Goal: Find specific page/section: Find specific page/section

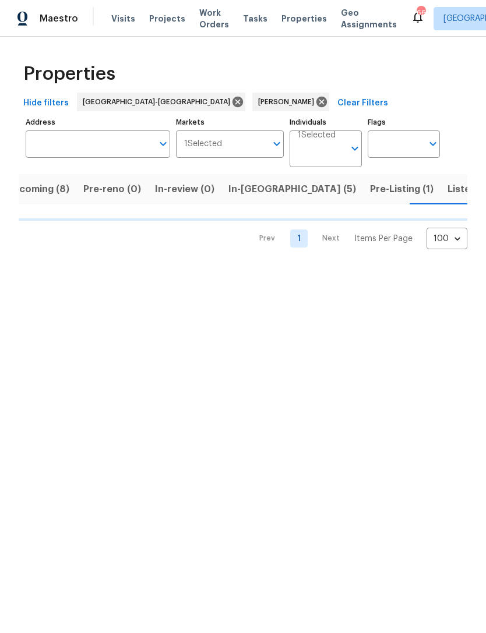
scroll to position [0, 19]
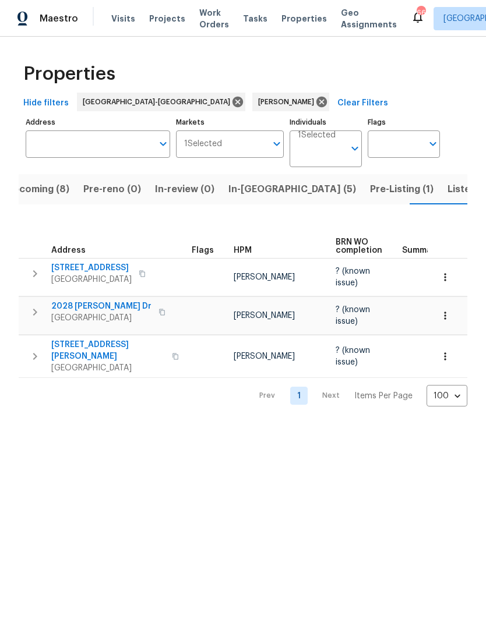
click at [61, 188] on span "Upcoming (8)" at bounding box center [37, 189] width 63 height 16
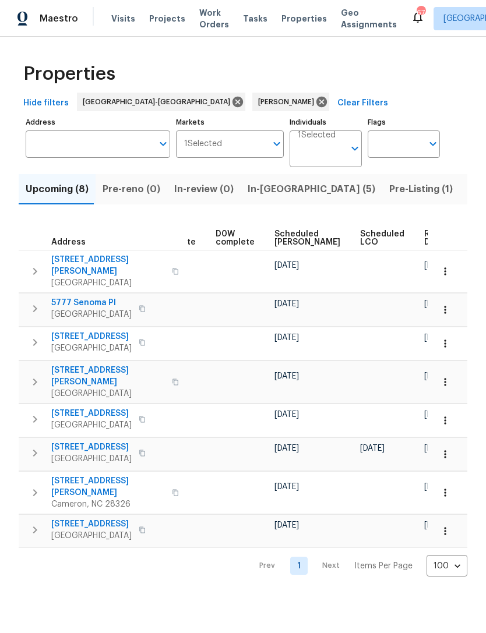
scroll to position [0, 293]
click at [287, 234] on span "Scheduled COE" at bounding box center [308, 238] width 66 height 16
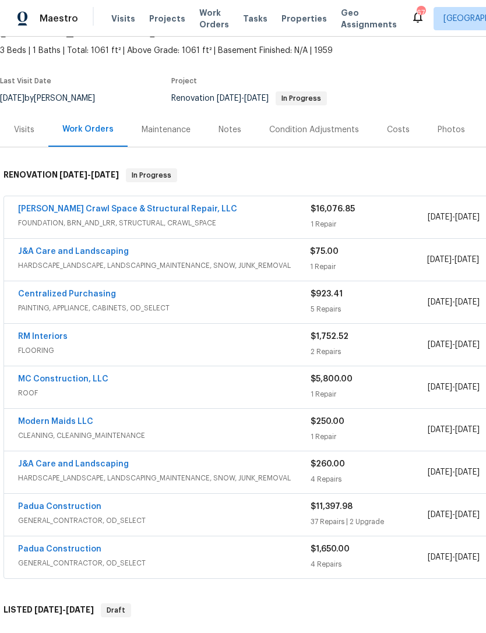
scroll to position [69, -1]
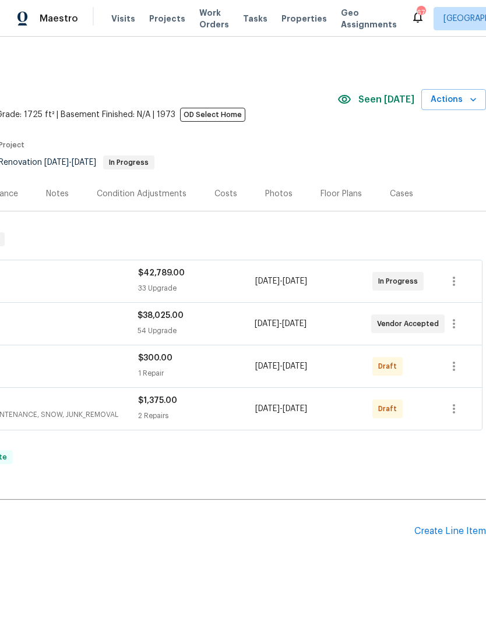
scroll to position [0, 172]
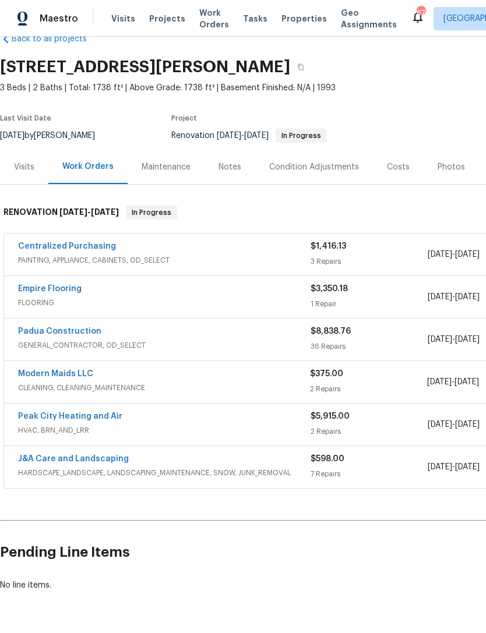
scroll to position [26, 0]
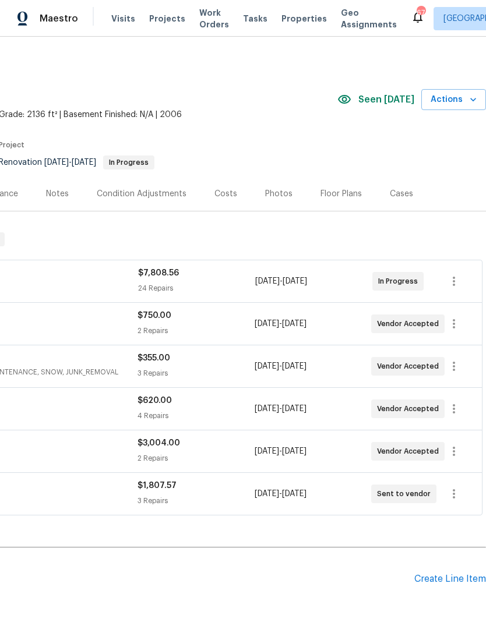
scroll to position [0, 172]
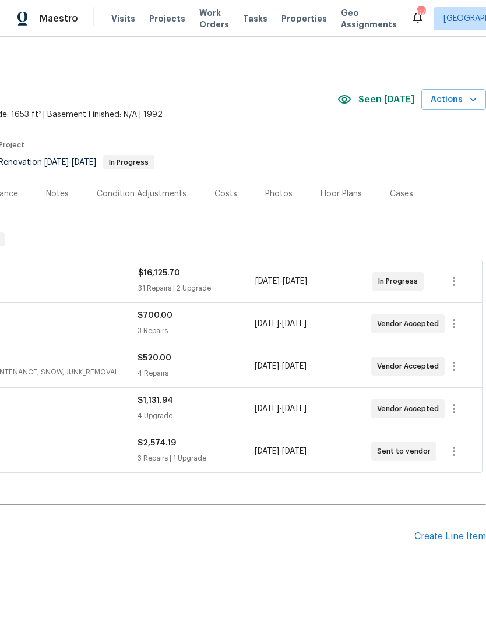
scroll to position [0, 174]
